Goal: Transaction & Acquisition: Purchase product/service

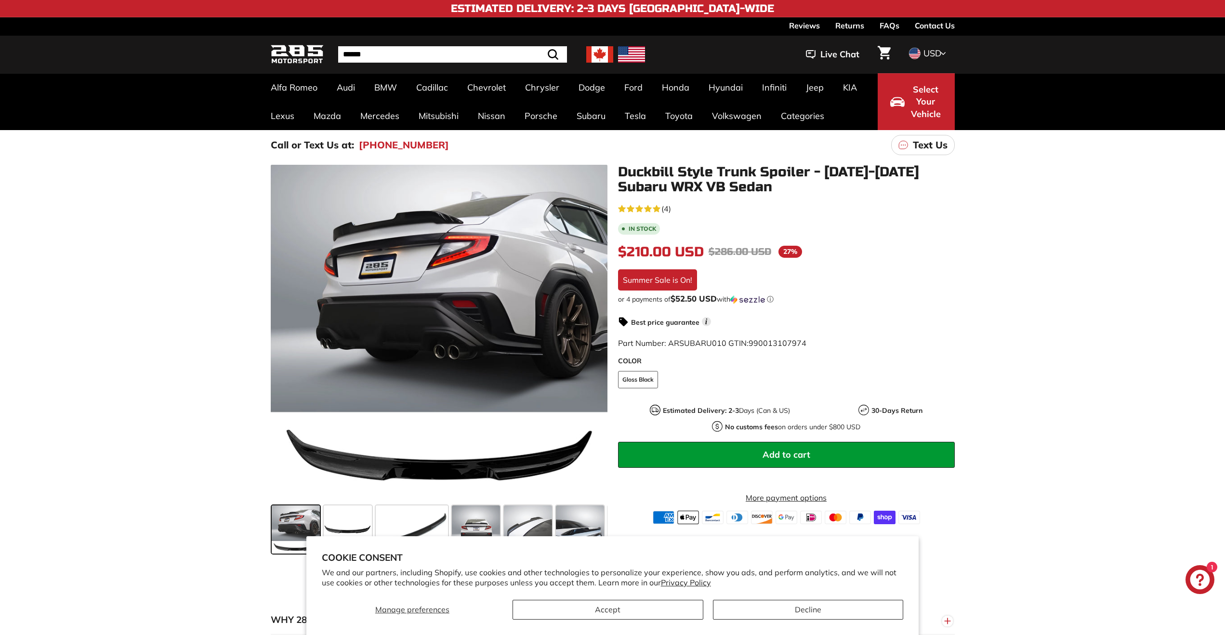
click at [627, 53] on img at bounding box center [631, 54] width 27 height 16
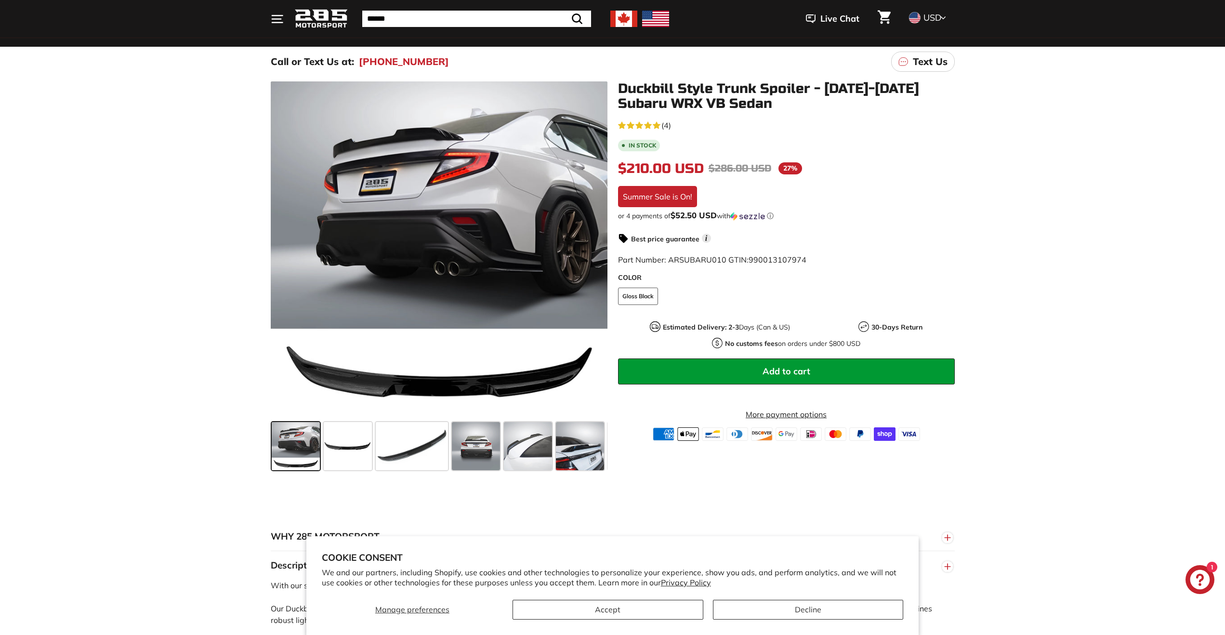
scroll to position [96, 0]
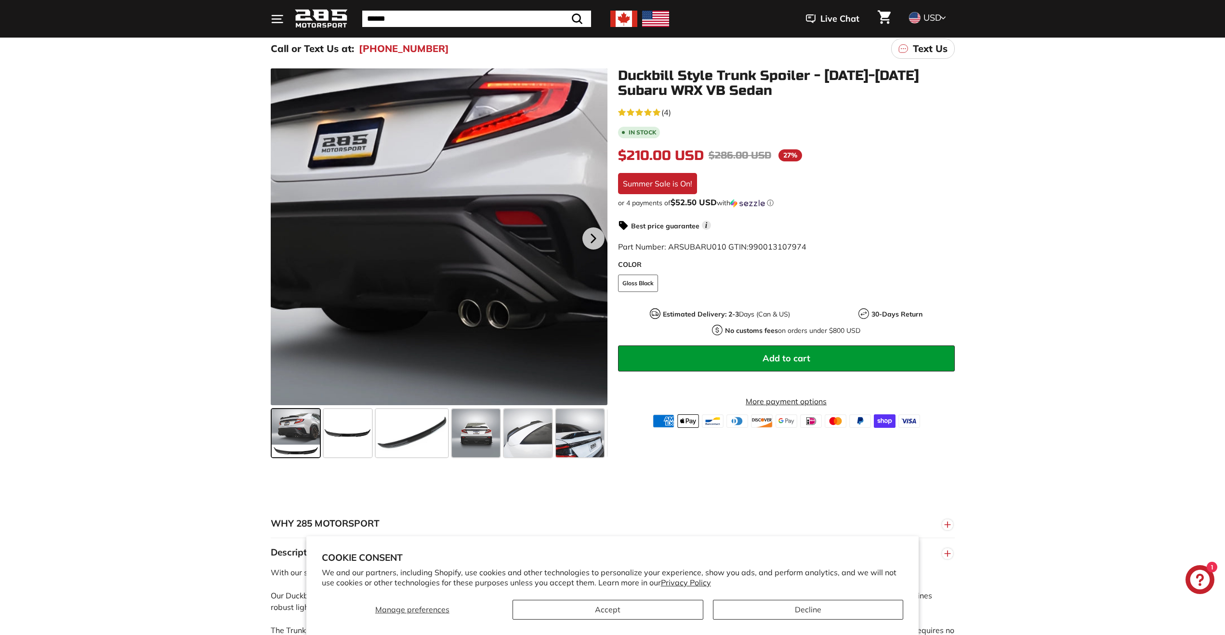
click at [409, 197] on div at bounding box center [439, 236] width 337 height 337
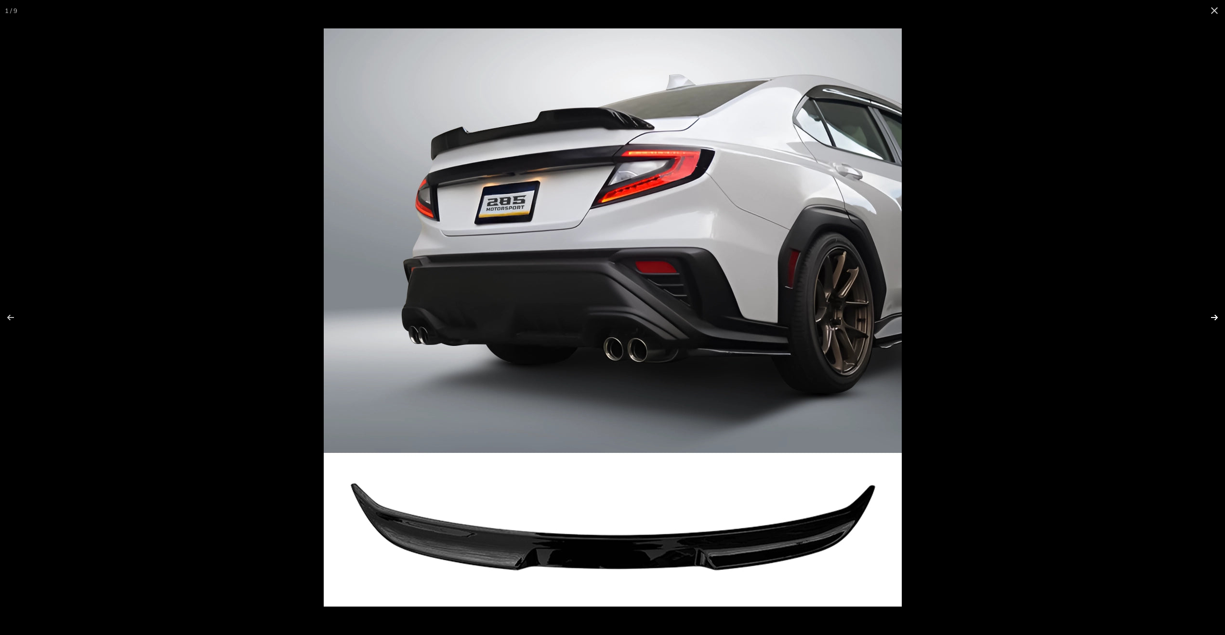
click at [1216, 318] on button at bounding box center [1208, 317] width 34 height 48
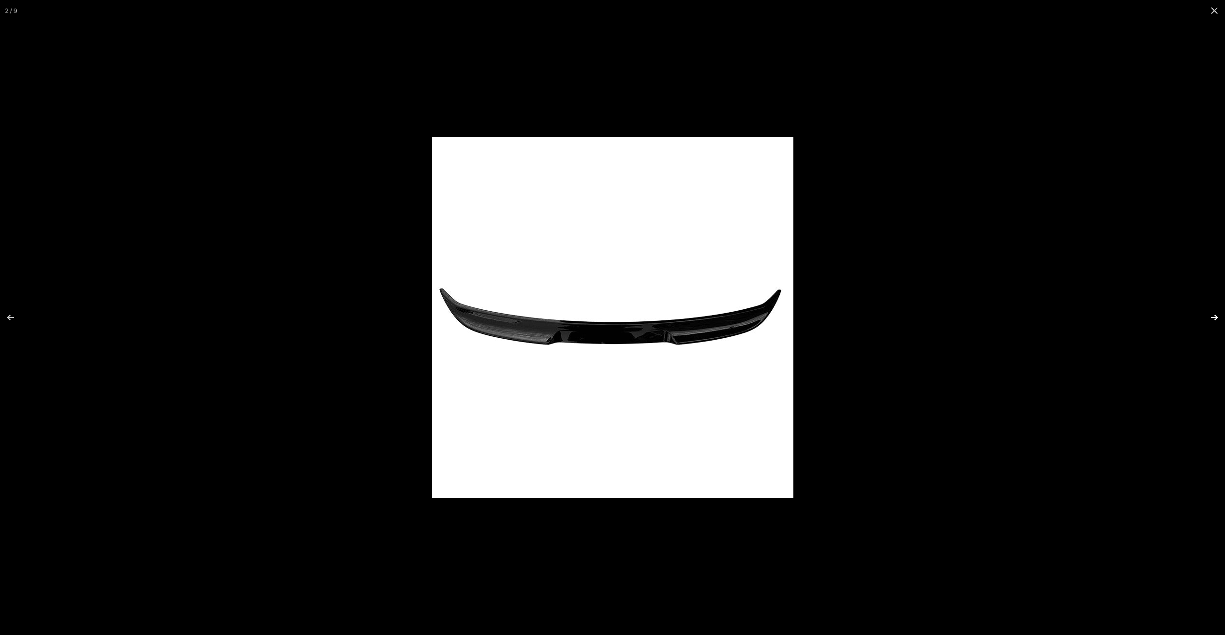
click at [1216, 318] on button at bounding box center [1208, 317] width 34 height 48
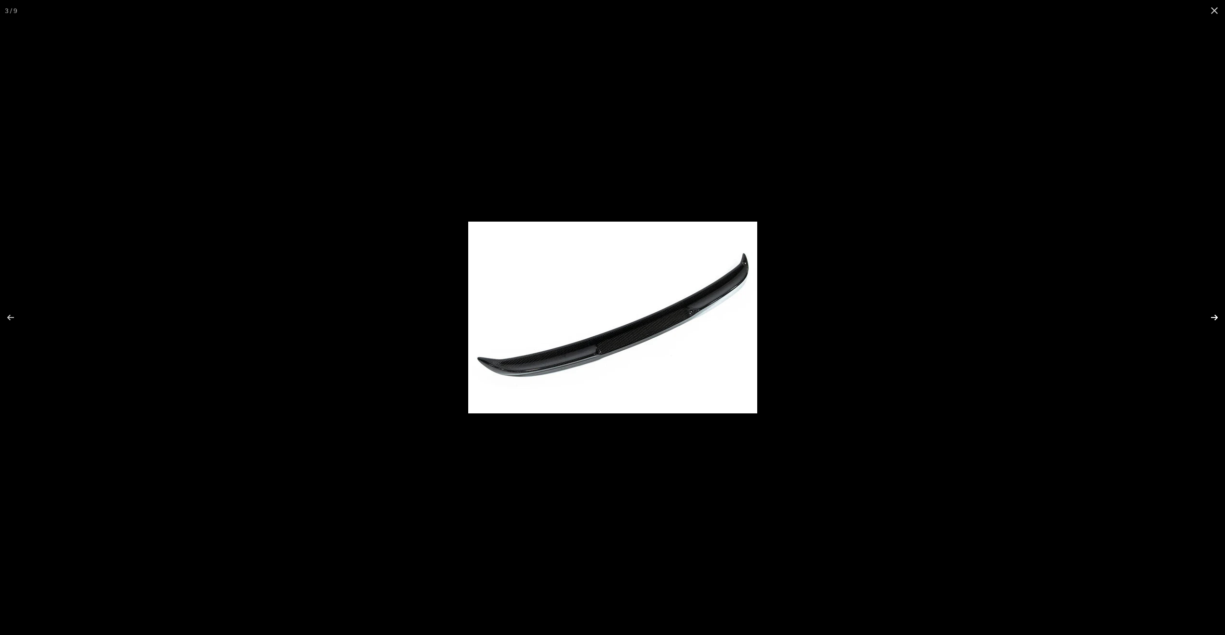
click at [1216, 318] on button at bounding box center [1208, 317] width 34 height 48
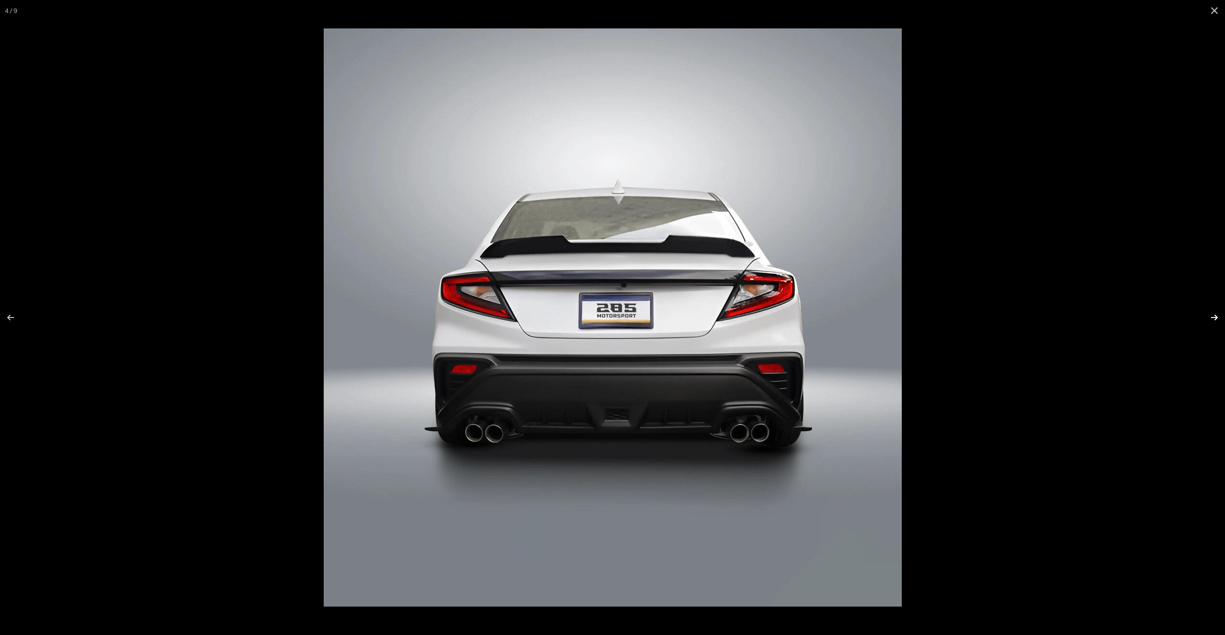
click at [1216, 318] on button at bounding box center [1208, 317] width 34 height 48
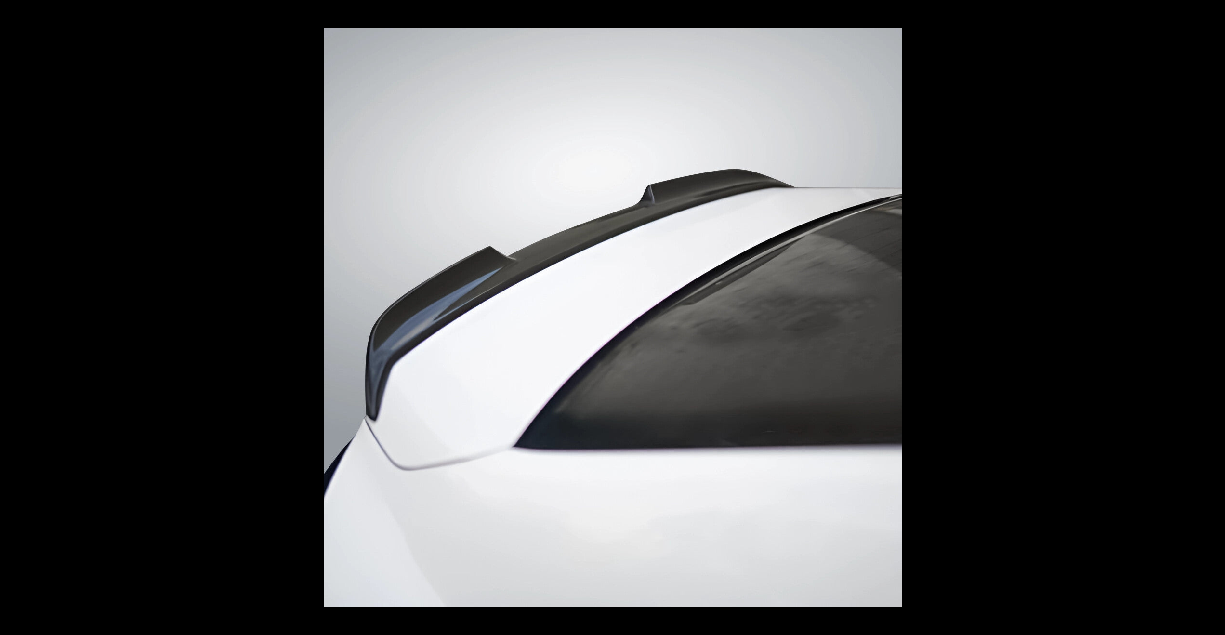
click at [1216, 318] on button at bounding box center [1208, 317] width 34 height 48
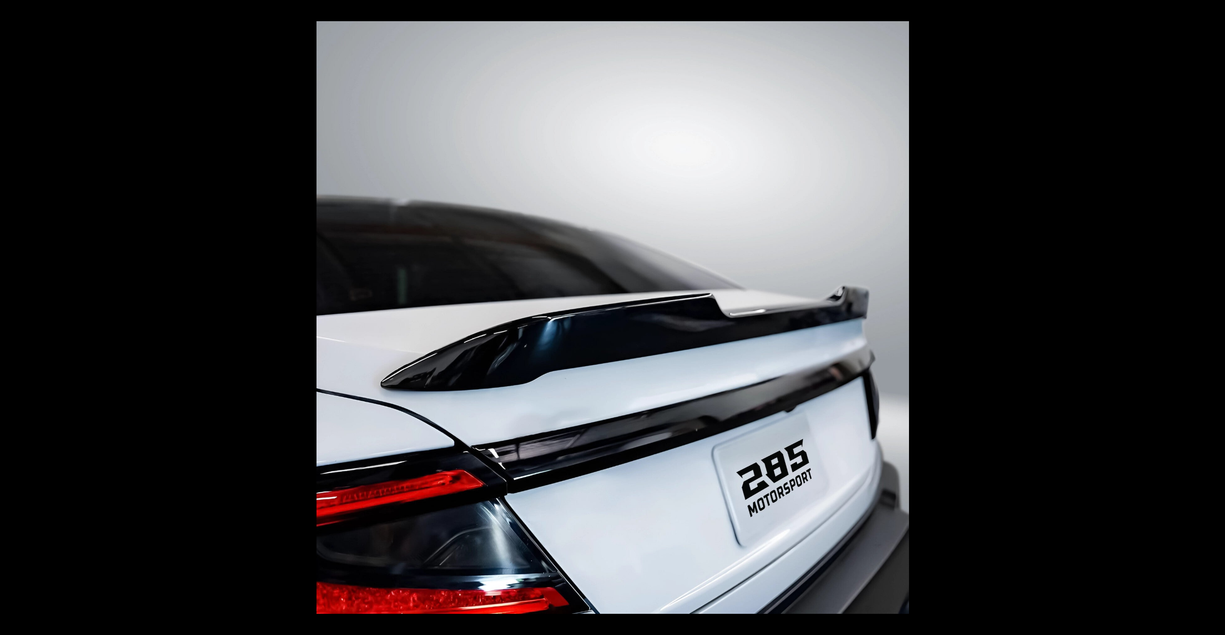
scroll to position [0, 141]
click at [1216, 318] on button at bounding box center [1208, 317] width 34 height 48
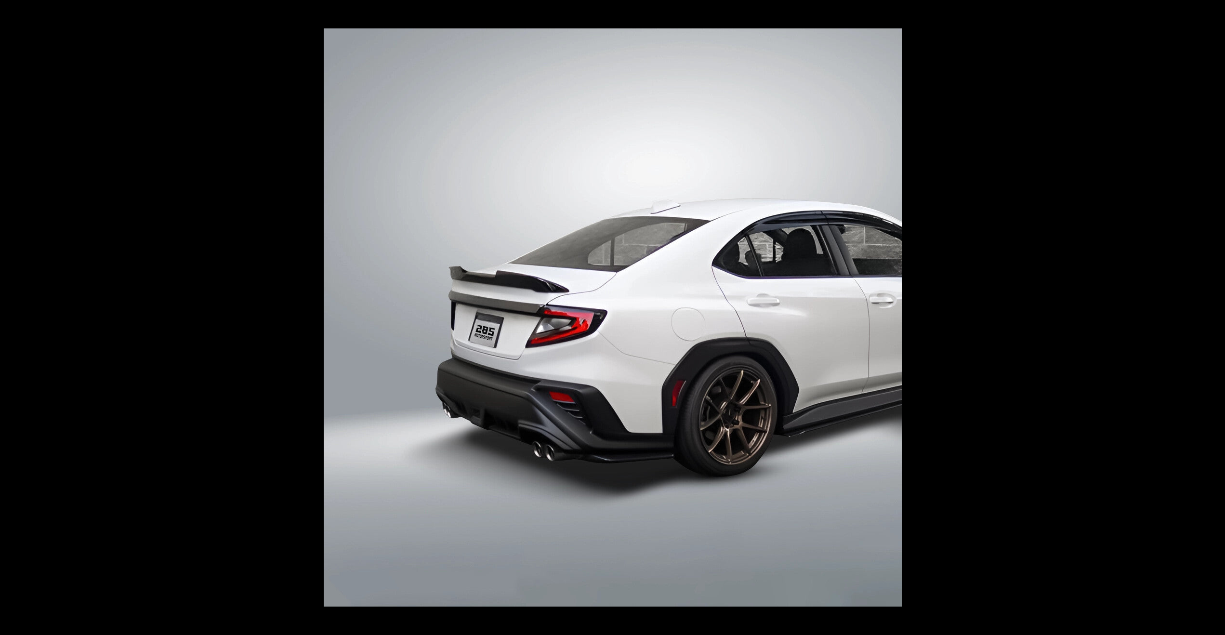
click at [1216, 318] on button at bounding box center [1208, 317] width 34 height 48
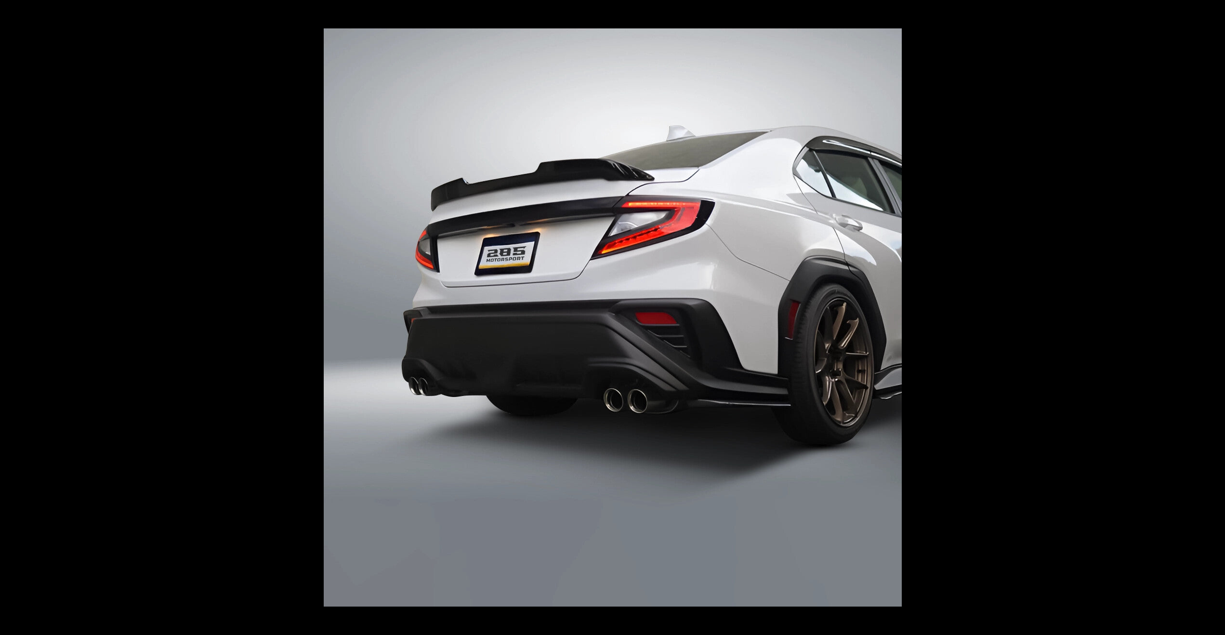
click at [1216, 318] on button at bounding box center [1208, 317] width 34 height 48
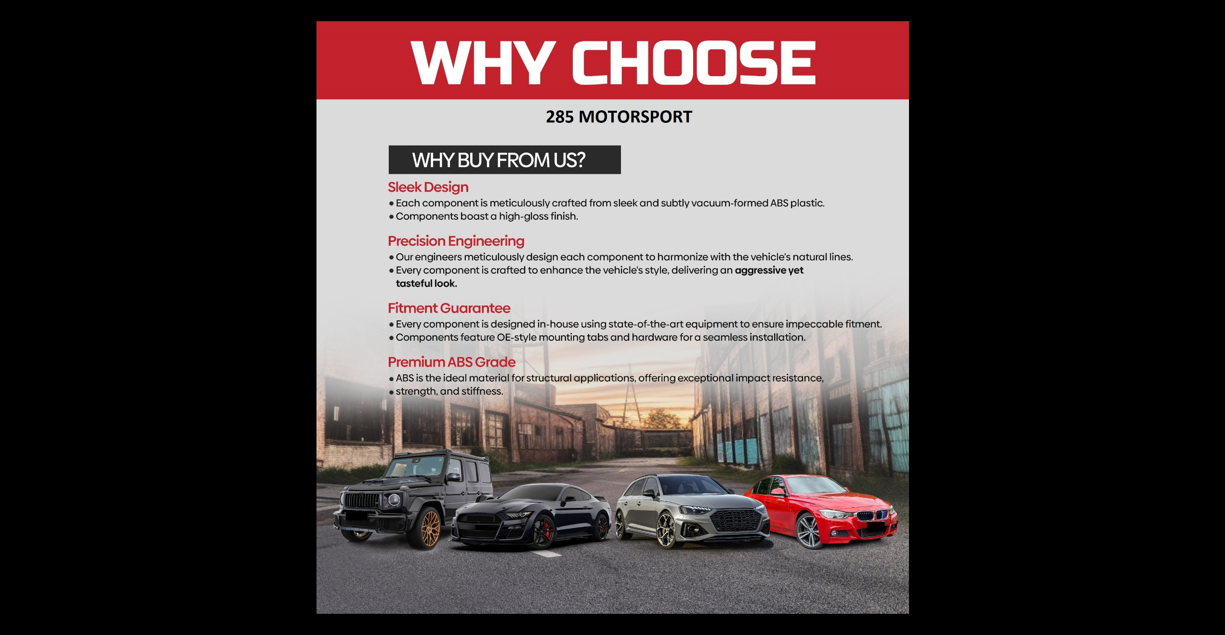
scroll to position [0, 155]
click at [1092, 210] on div at bounding box center [928, 338] width 1225 height 635
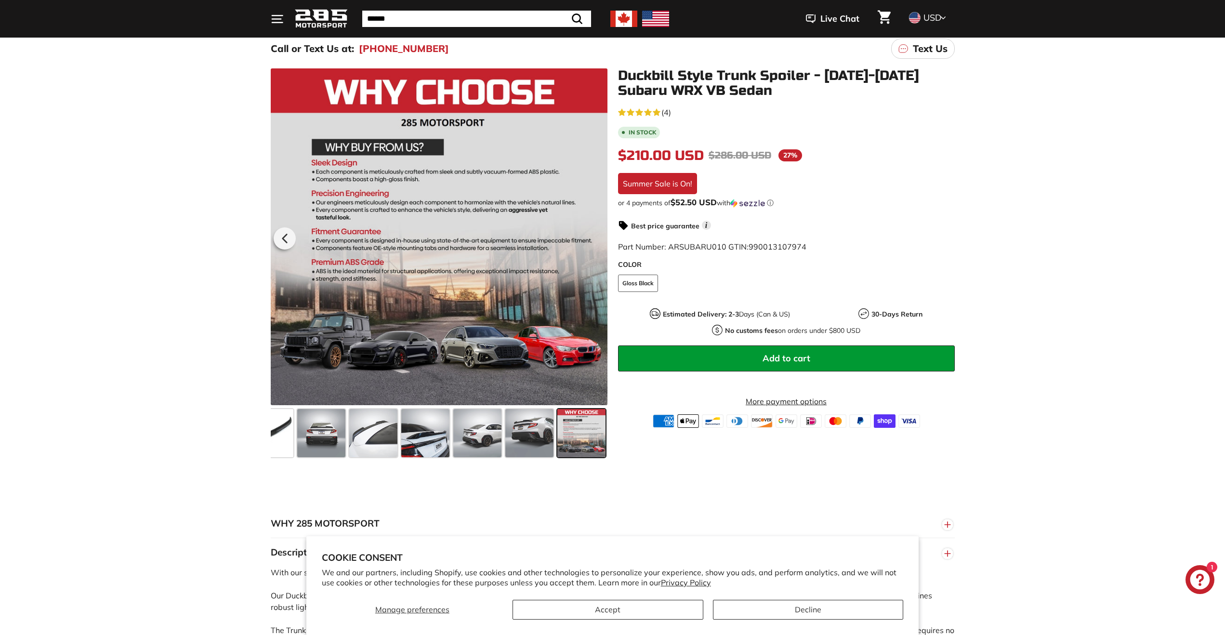
click at [367, 48] on link "[PHONE_NUMBER]" at bounding box center [404, 48] width 90 height 14
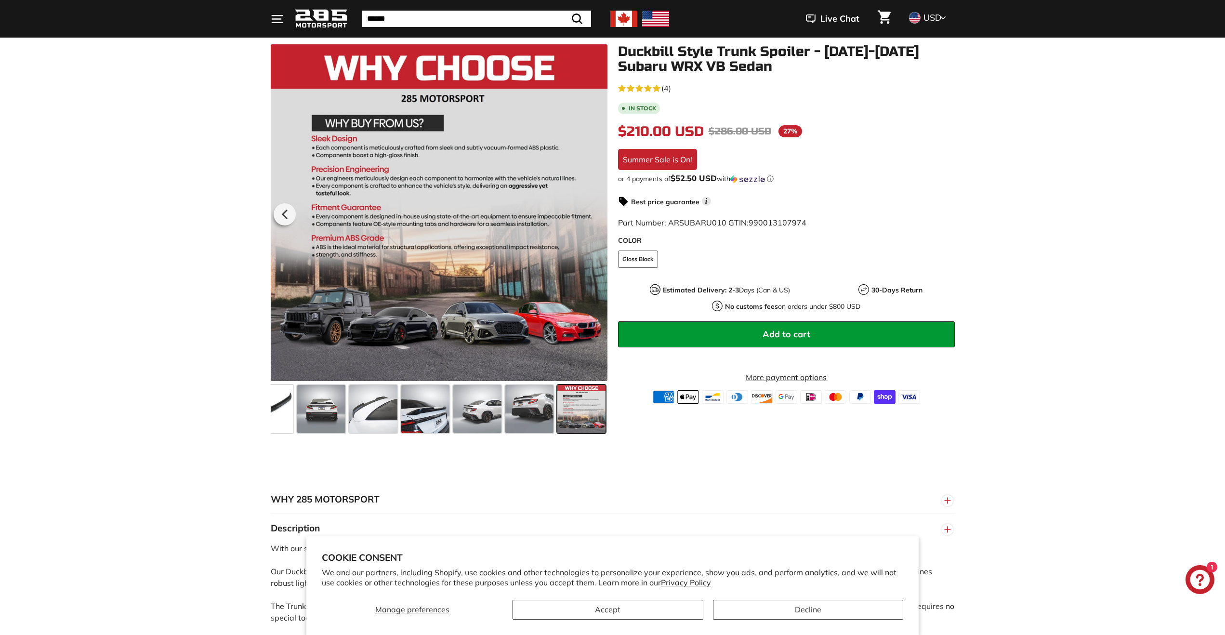
scroll to position [0, 0]
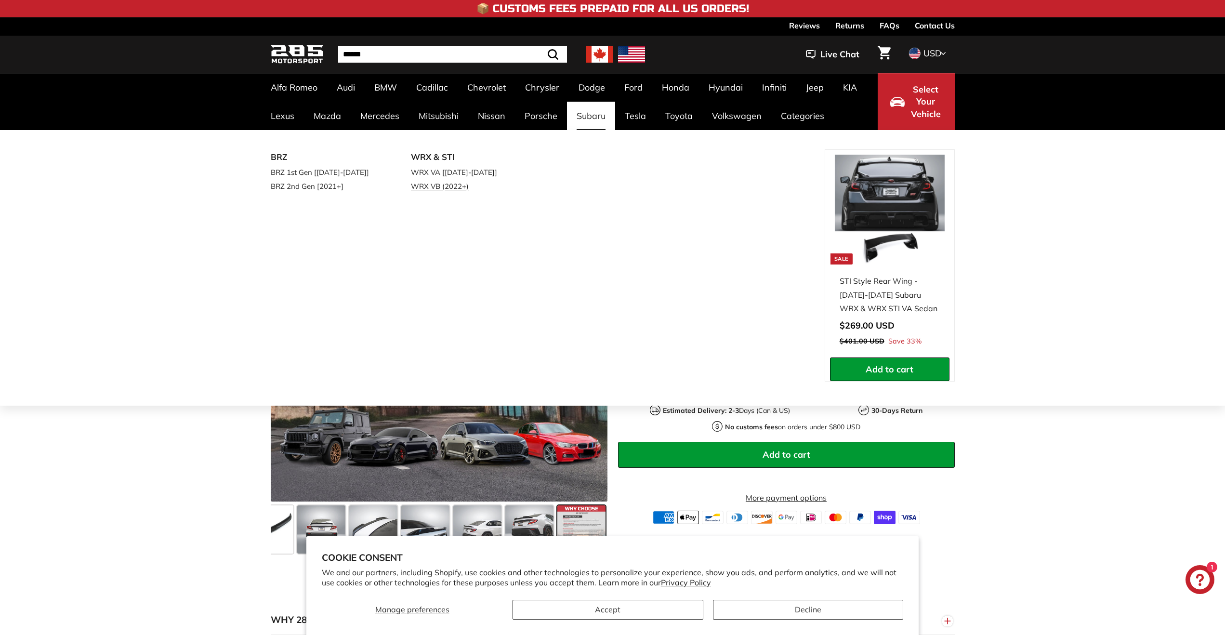
click at [427, 189] on link "WRX VB (2022+)" at bounding box center [468, 186] width 114 height 14
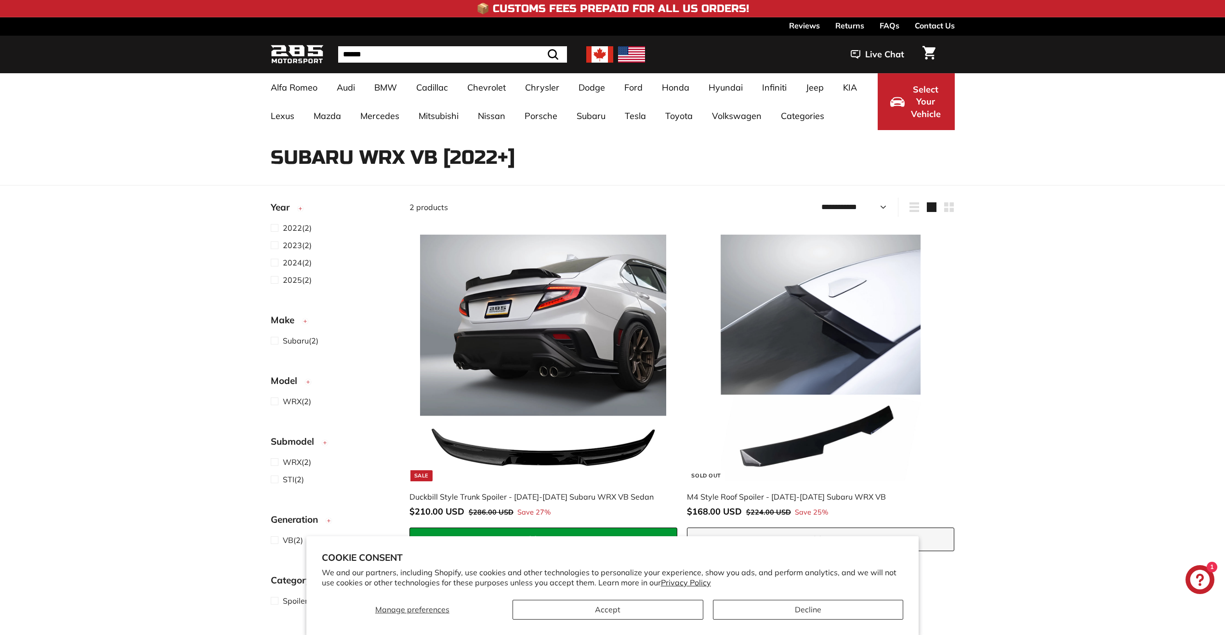
select select "**********"
